Goal: Task Accomplishment & Management: Manage account settings

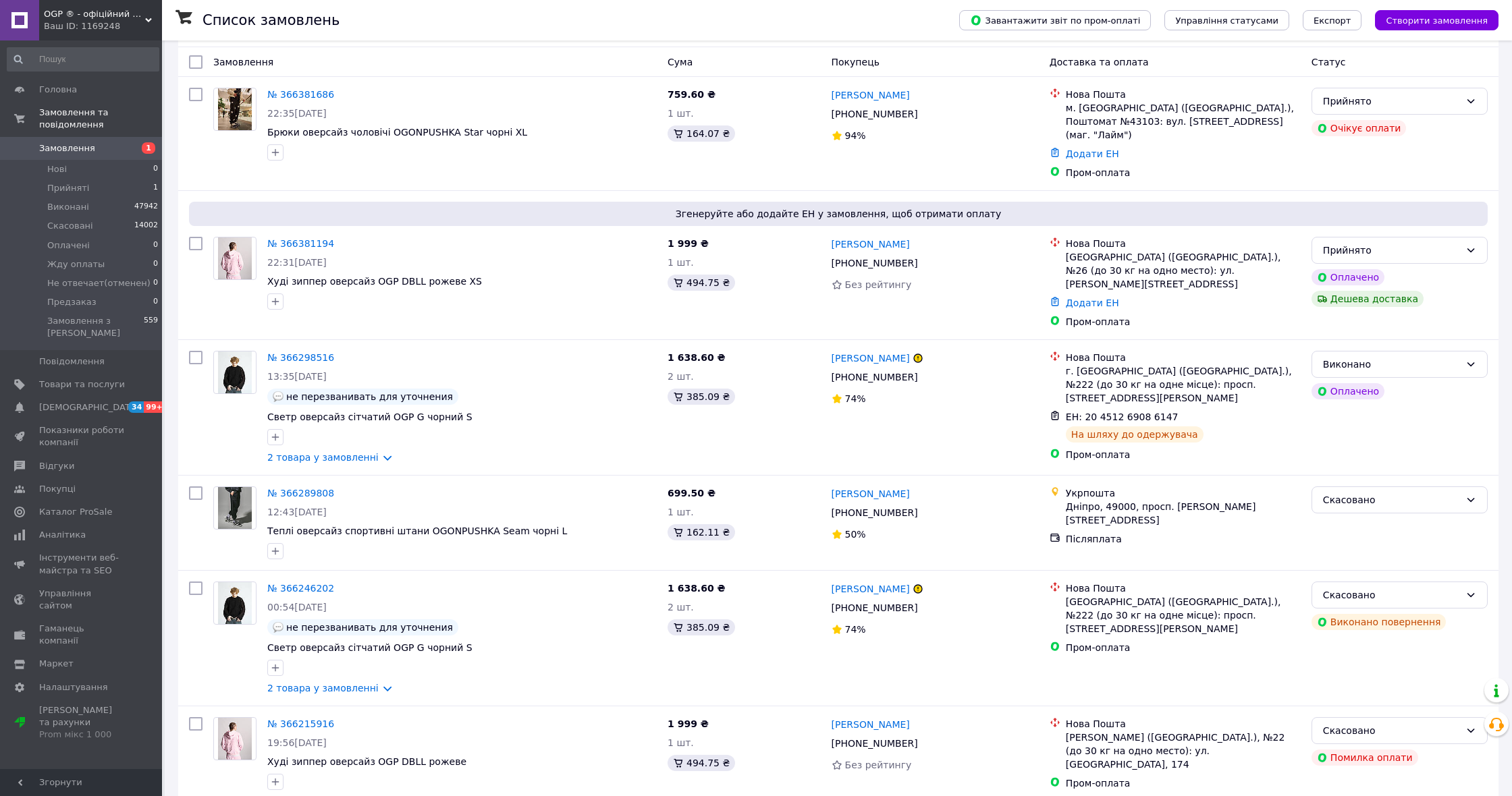
scroll to position [56, 0]
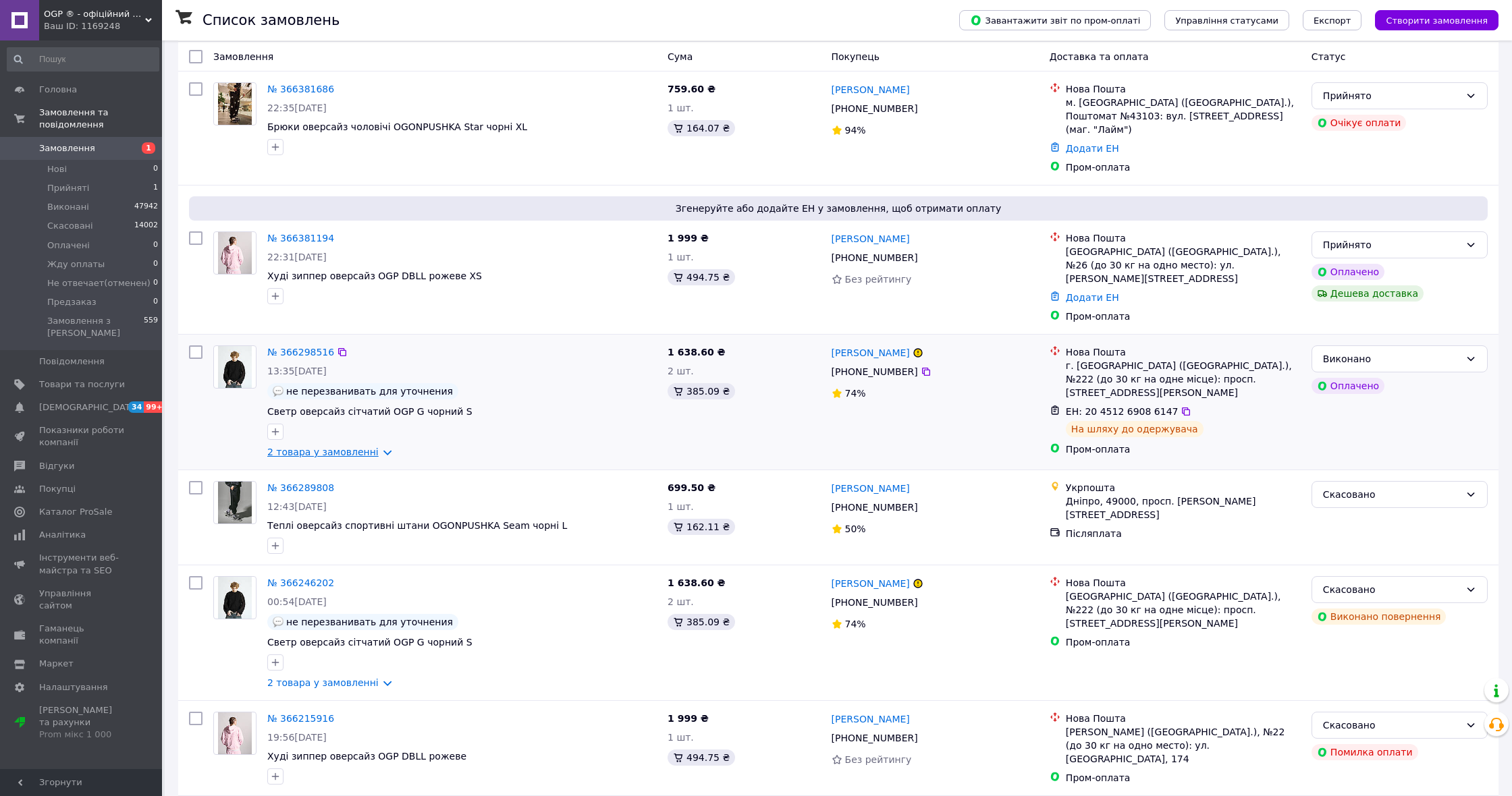
click at [363, 447] on link "2 товара у замовленні" at bounding box center [322, 452] width 112 height 11
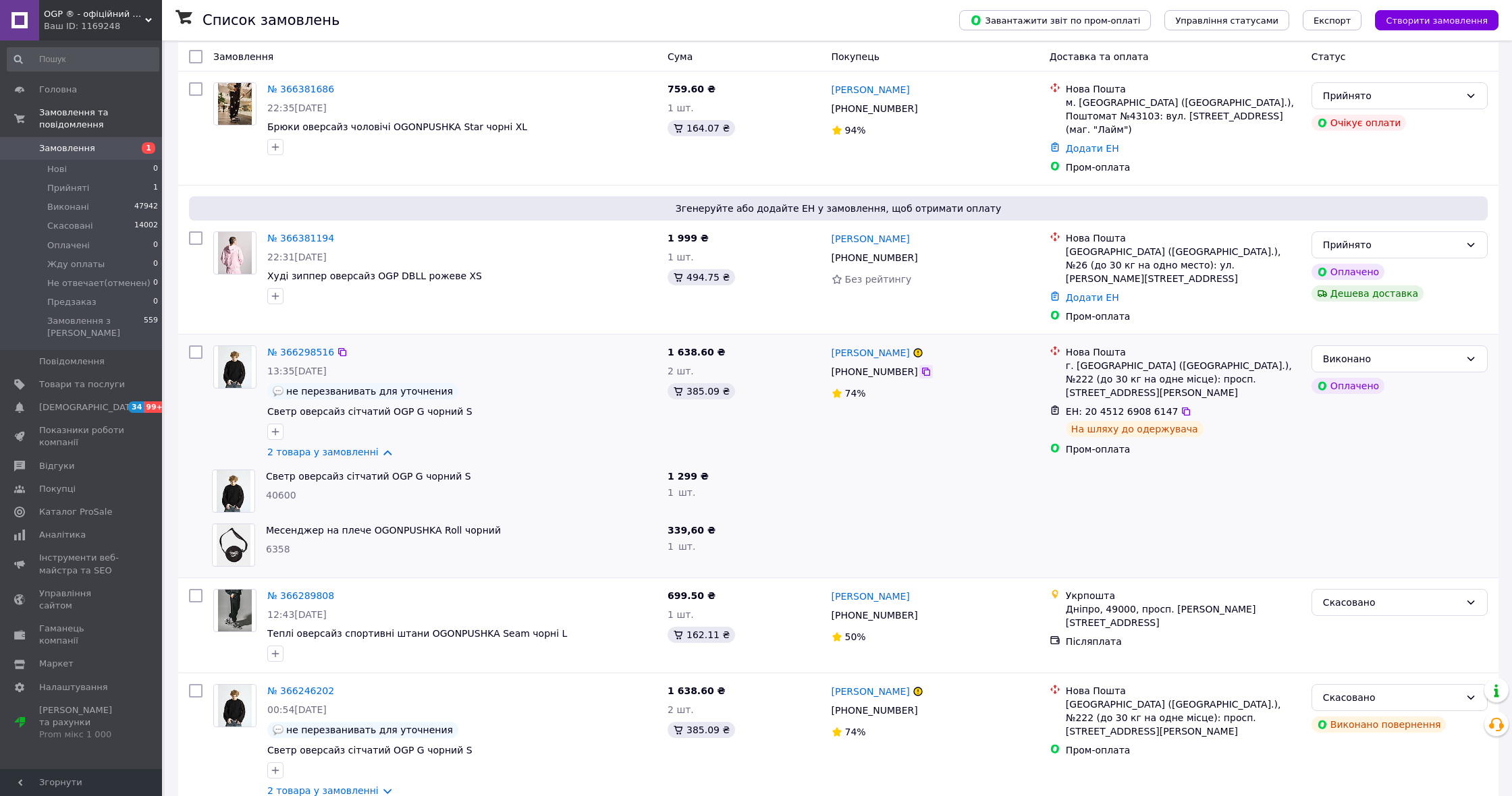
click at [926, 366] on icon at bounding box center [926, 371] width 11 height 11
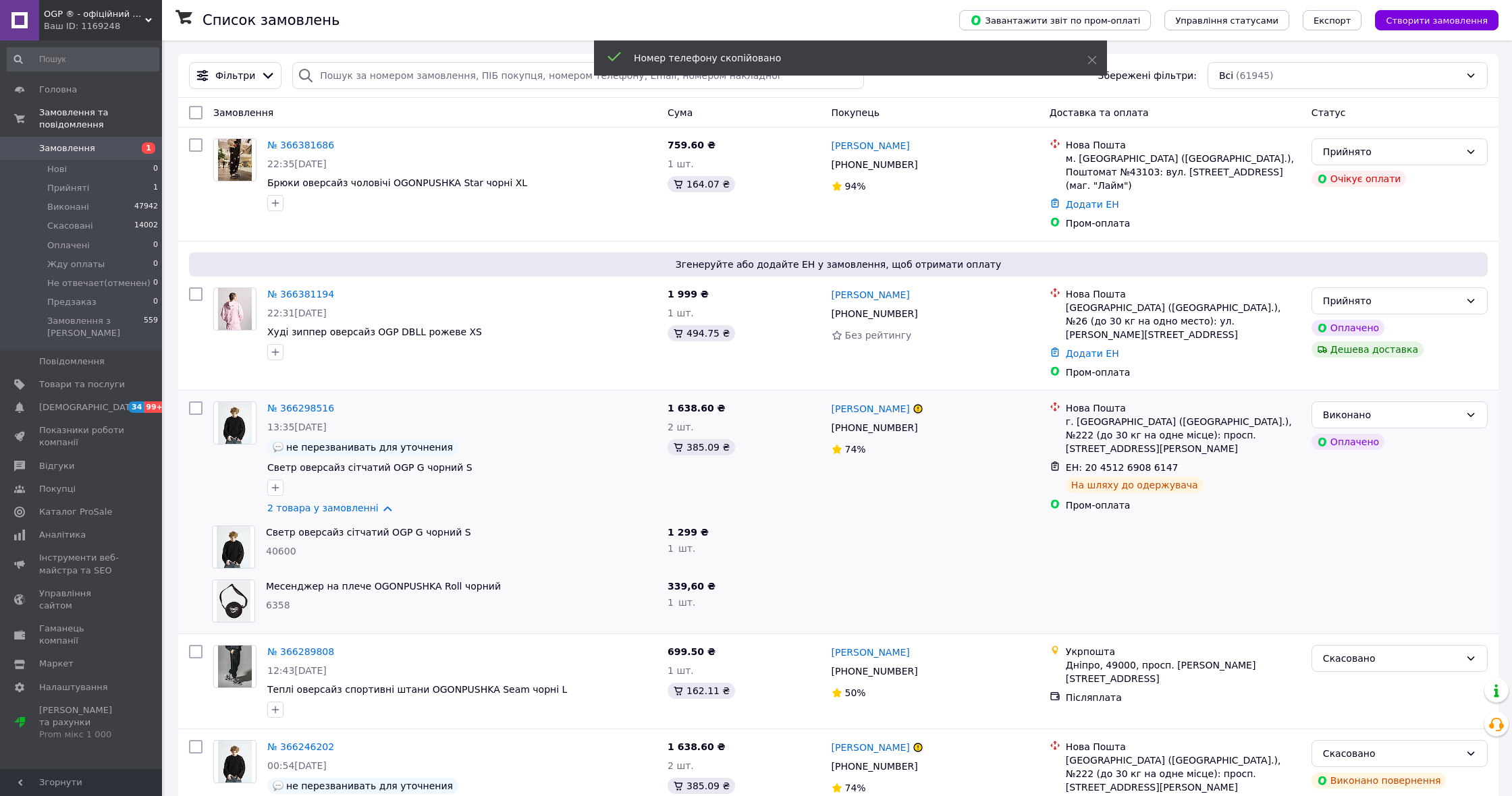
scroll to position [0, 0]
click at [456, 86] on input "search" at bounding box center [578, 75] width 571 height 27
paste input "[PHONE_NUMBER]"
type input "[PHONE_NUMBER]"
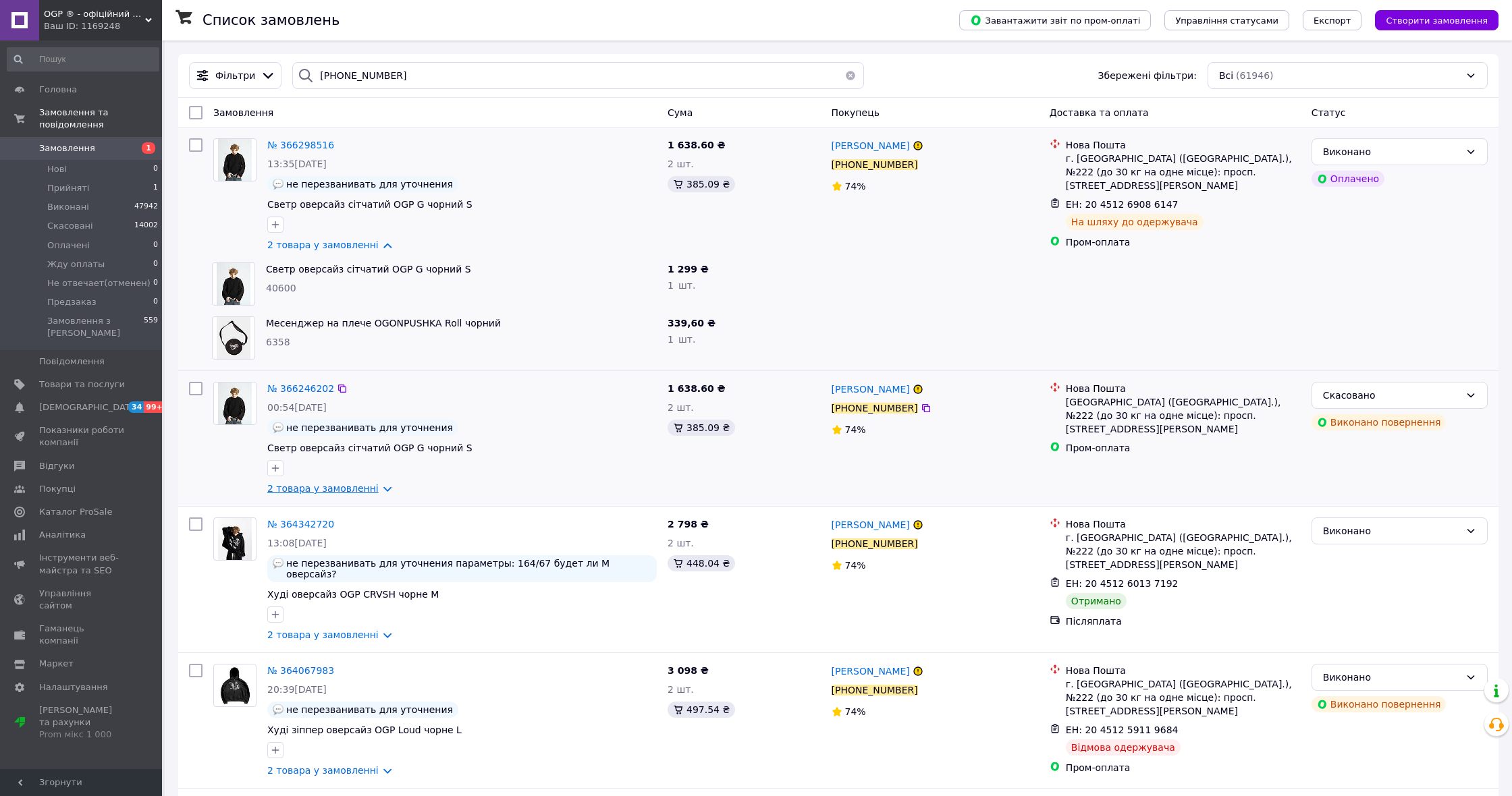
click at [361, 492] on link "2 товара у замовленні" at bounding box center [322, 488] width 112 height 11
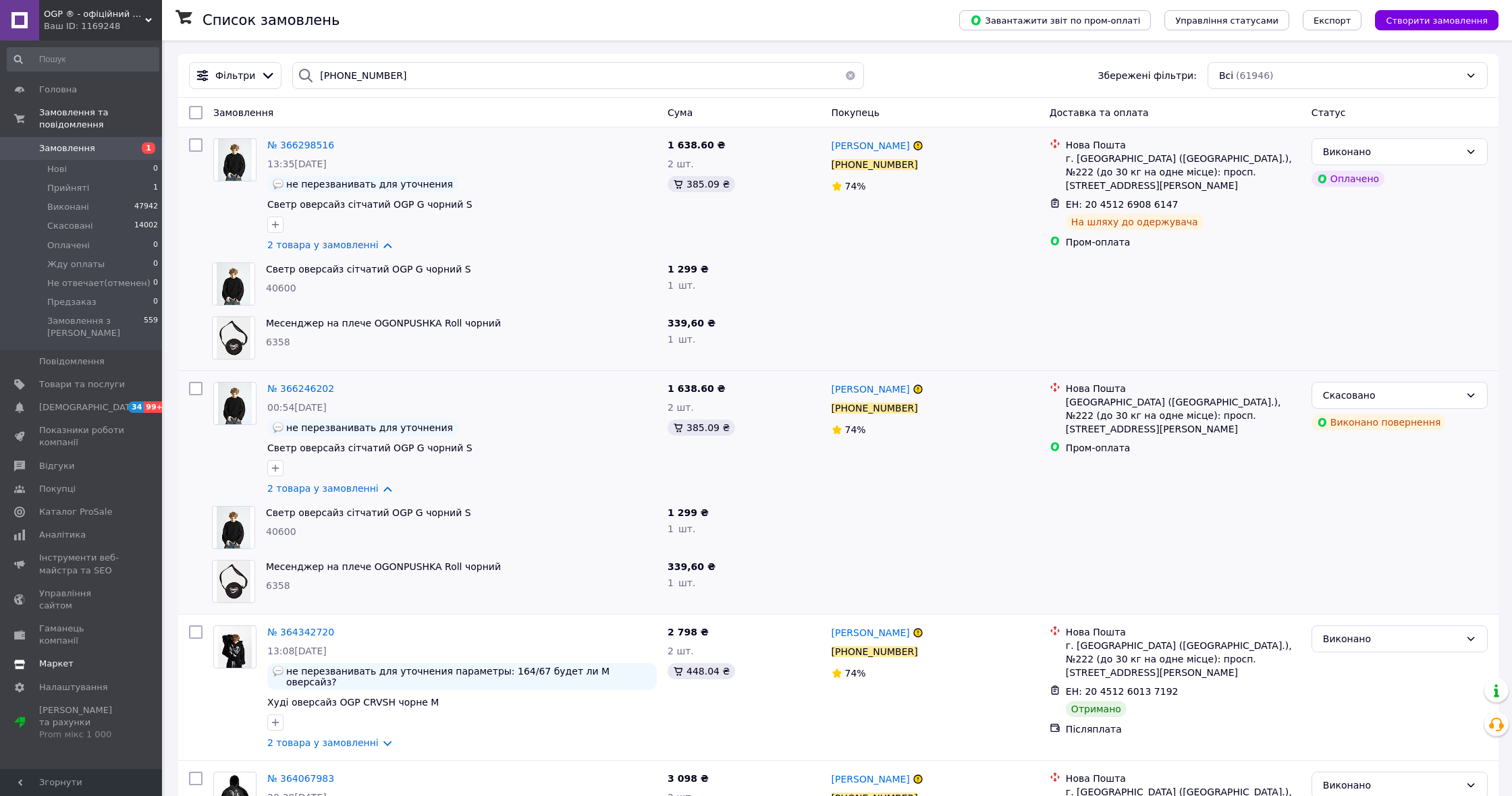
click at [92, 402] on span "[DEMOGRAPHIC_DATA]" at bounding box center [83, 407] width 86 height 12
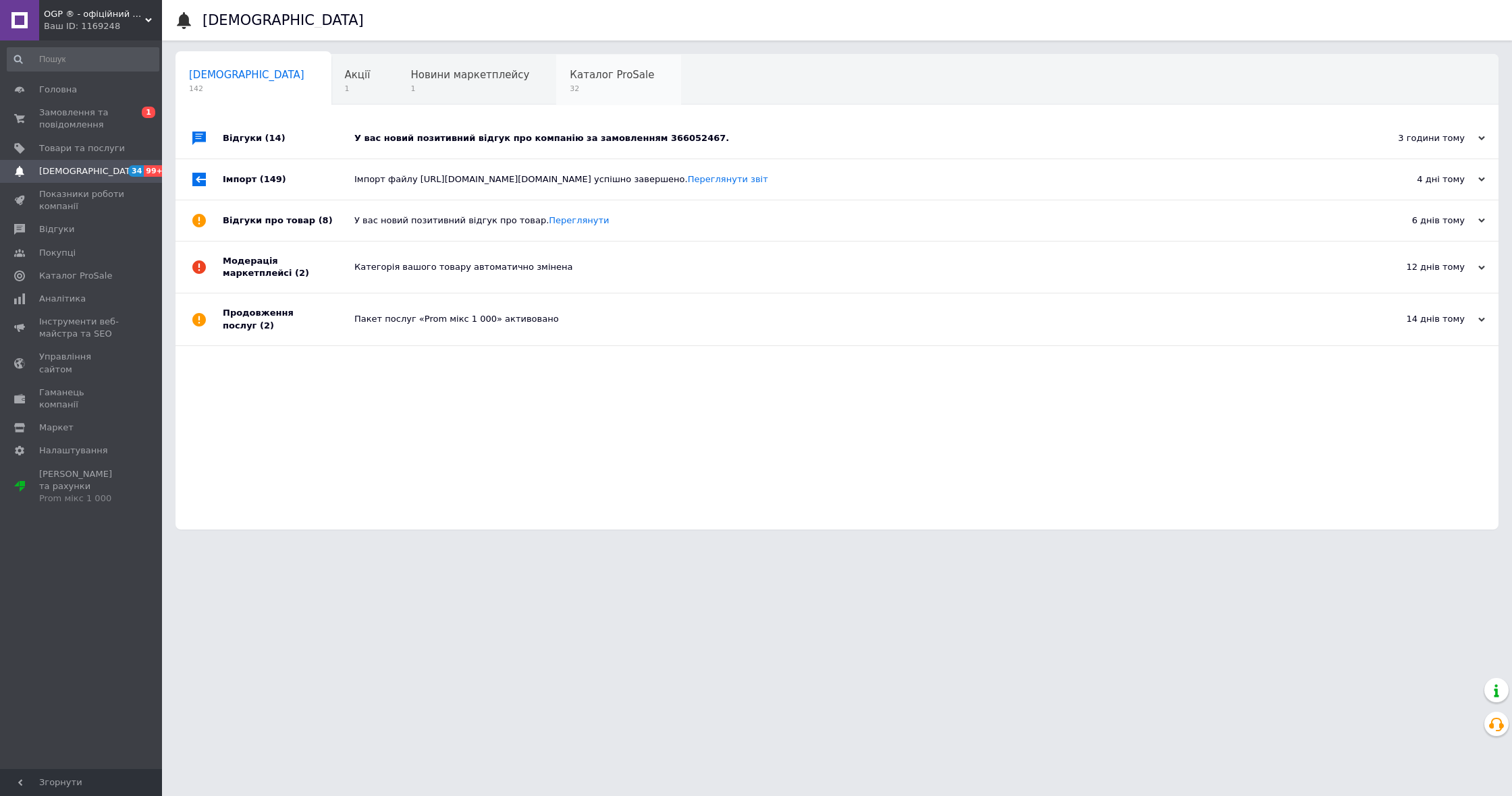
click at [570, 89] on span "32" at bounding box center [612, 89] width 84 height 11
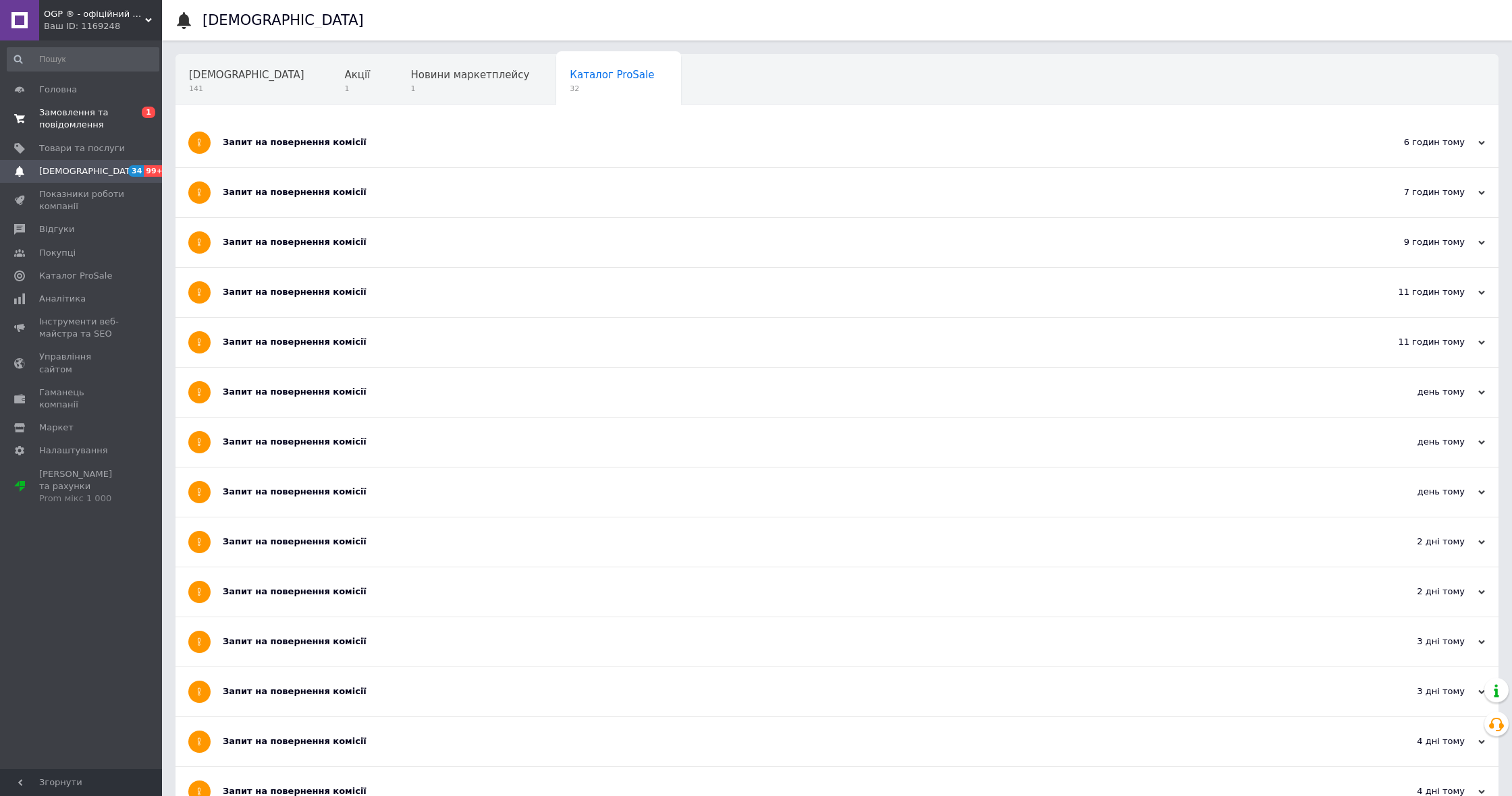
click at [104, 121] on span "Замовлення та повідомлення" at bounding box center [83, 118] width 86 height 25
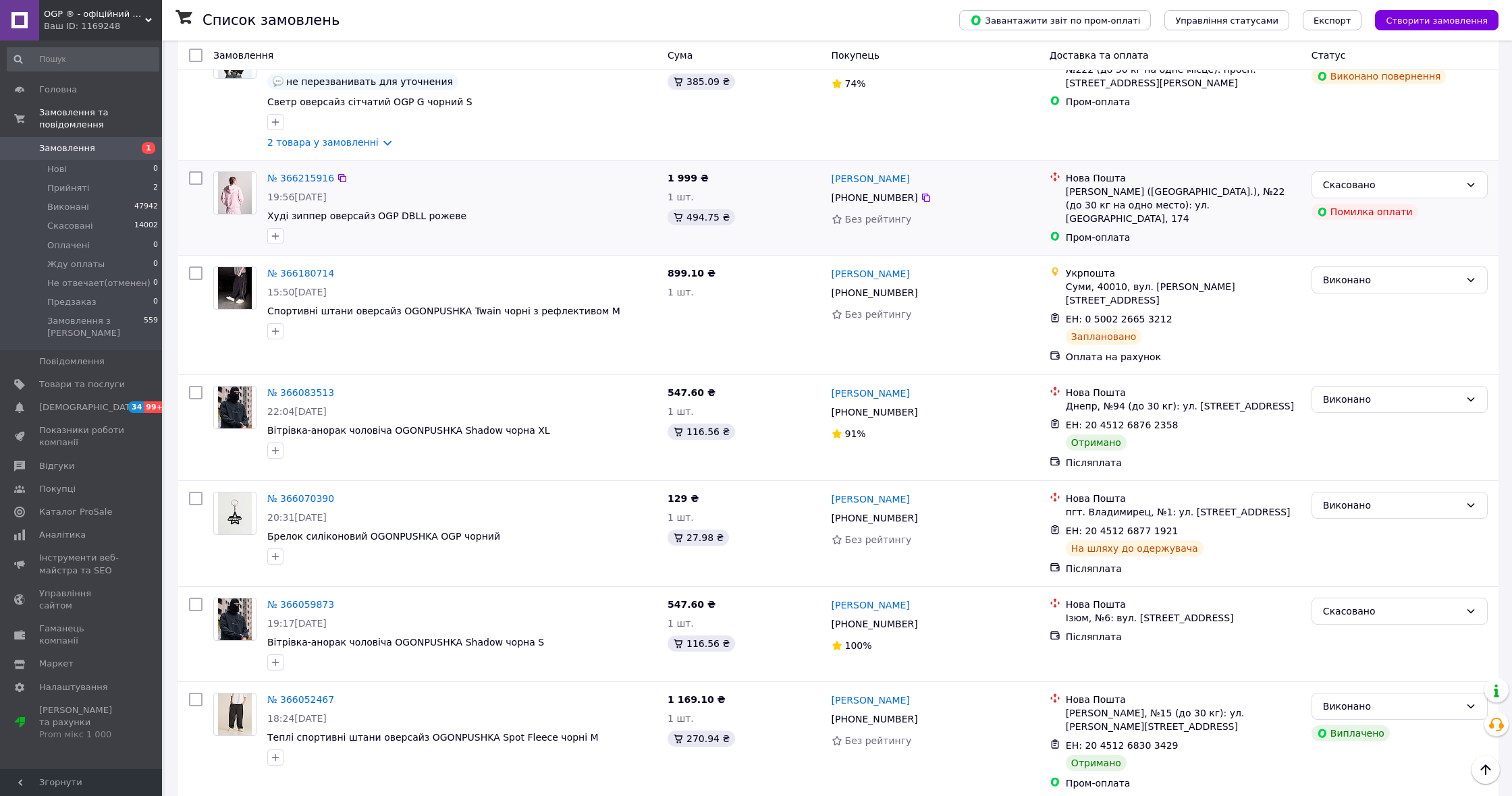
scroll to position [596, 0]
click at [100, 506] on span "Каталог ProSale" at bounding box center [76, 513] width 73 height 12
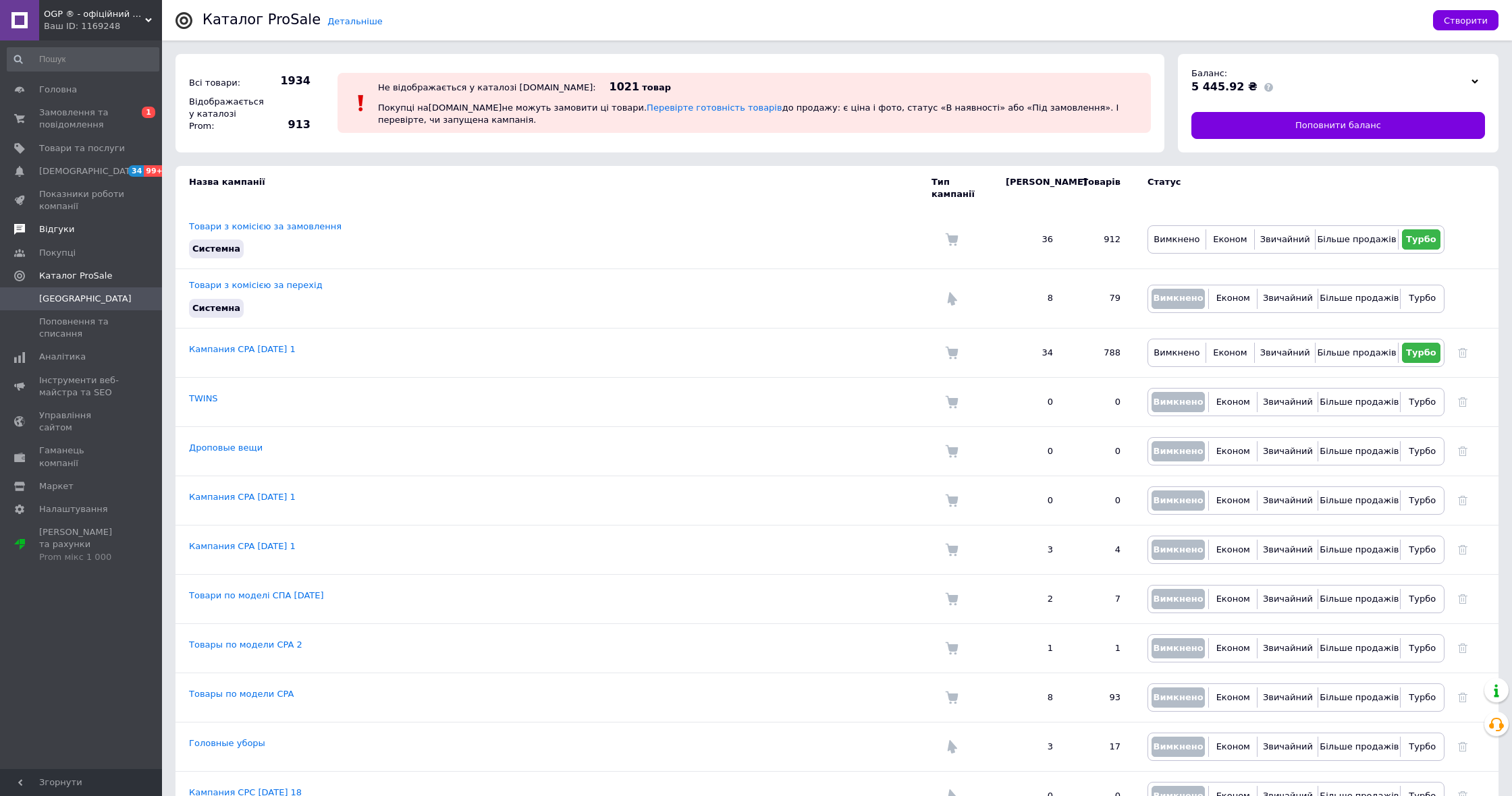
click at [93, 232] on span "Відгуки" at bounding box center [83, 229] width 86 height 12
